Goal: Task Accomplishment & Management: Manage account settings

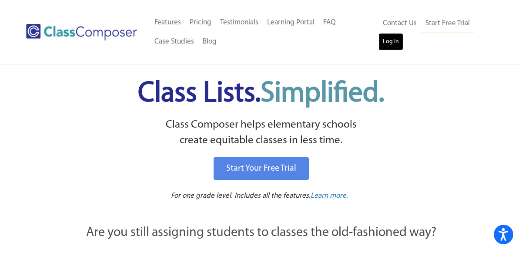
click at [391, 39] on link "Log In" at bounding box center [391, 41] width 25 height 17
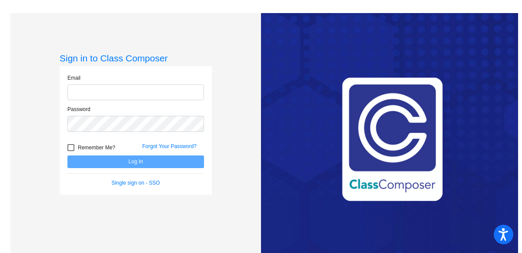
type input "[PERSON_NAME][EMAIL_ADDRESS][DOMAIN_NAME]"
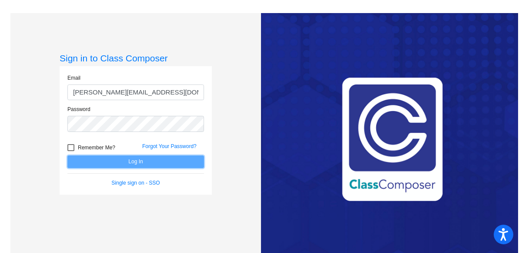
click at [111, 160] on button "Log In" at bounding box center [135, 161] width 137 height 13
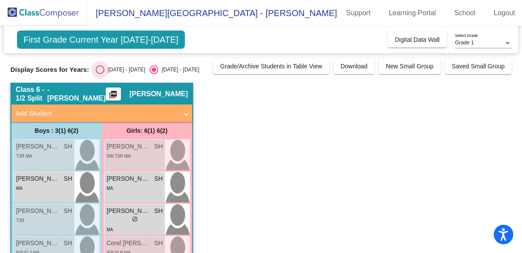
click at [96, 71] on div "Select an option" at bounding box center [100, 69] width 9 height 9
click at [100, 74] on input "[DATE] - [DATE]" at bounding box center [100, 74] width 0 height 0
radio input "true"
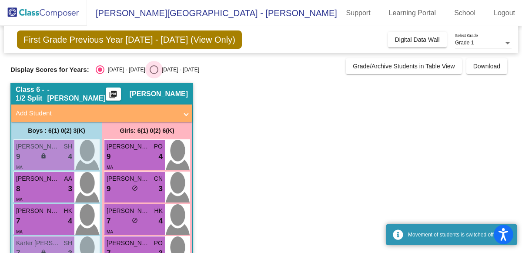
click at [150, 70] on div "Select an option" at bounding box center [154, 69] width 9 height 9
click at [154, 74] on input "[DATE] - [DATE]" at bounding box center [154, 74] width 0 height 0
radio input "true"
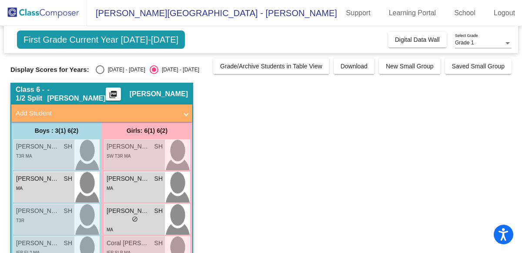
click at [473, 42] on span "Grade 1" at bounding box center [464, 43] width 19 height 6
click at [467, 57] on span "Grade 2" at bounding box center [483, 59] width 57 height 16
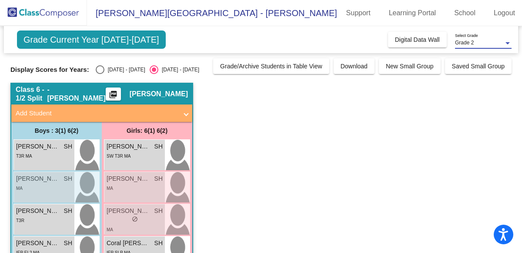
click at [96, 70] on div "Select an option" at bounding box center [100, 69] width 9 height 9
click at [100, 74] on input "[DATE] - [DATE]" at bounding box center [100, 74] width 0 height 0
radio input "true"
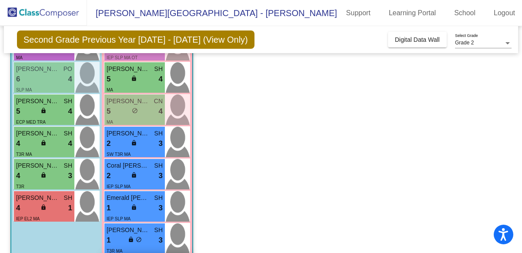
scroll to position [286, 0]
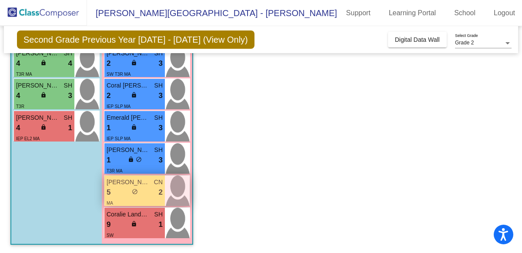
click at [135, 192] on span "do_not_disturb_alt" at bounding box center [135, 191] width 6 height 6
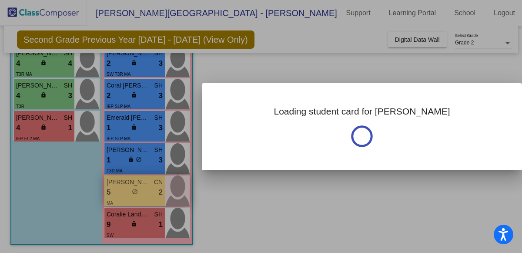
click at [135, 192] on div at bounding box center [261, 126] width 522 height 253
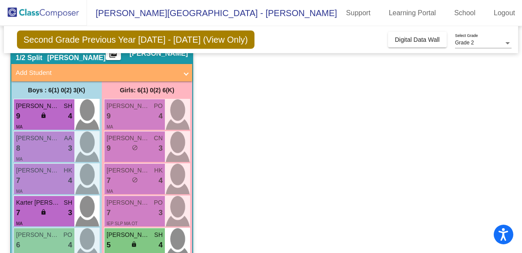
scroll to position [0, 0]
